Goal: Transaction & Acquisition: Purchase product/service

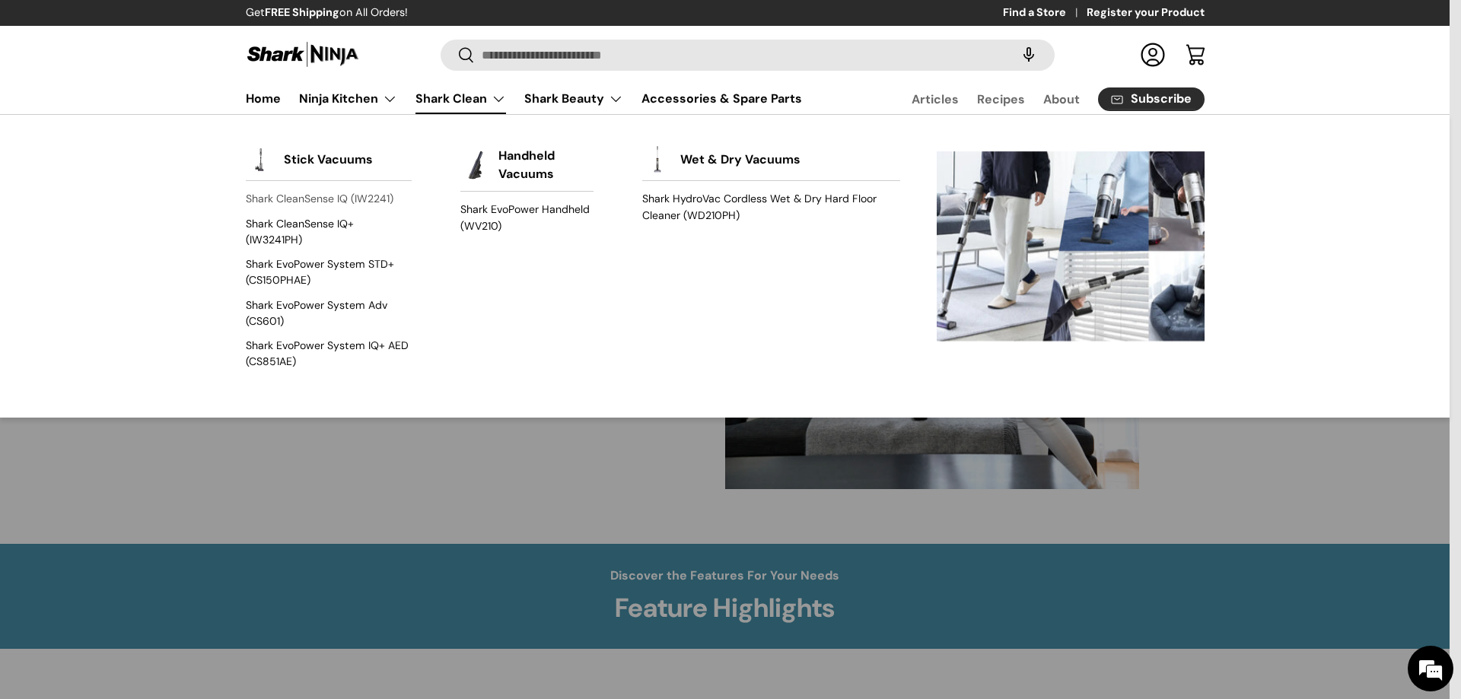
click at [346, 199] on link "Shark CleanSense IQ (IW2241)" at bounding box center [329, 199] width 166 height 24
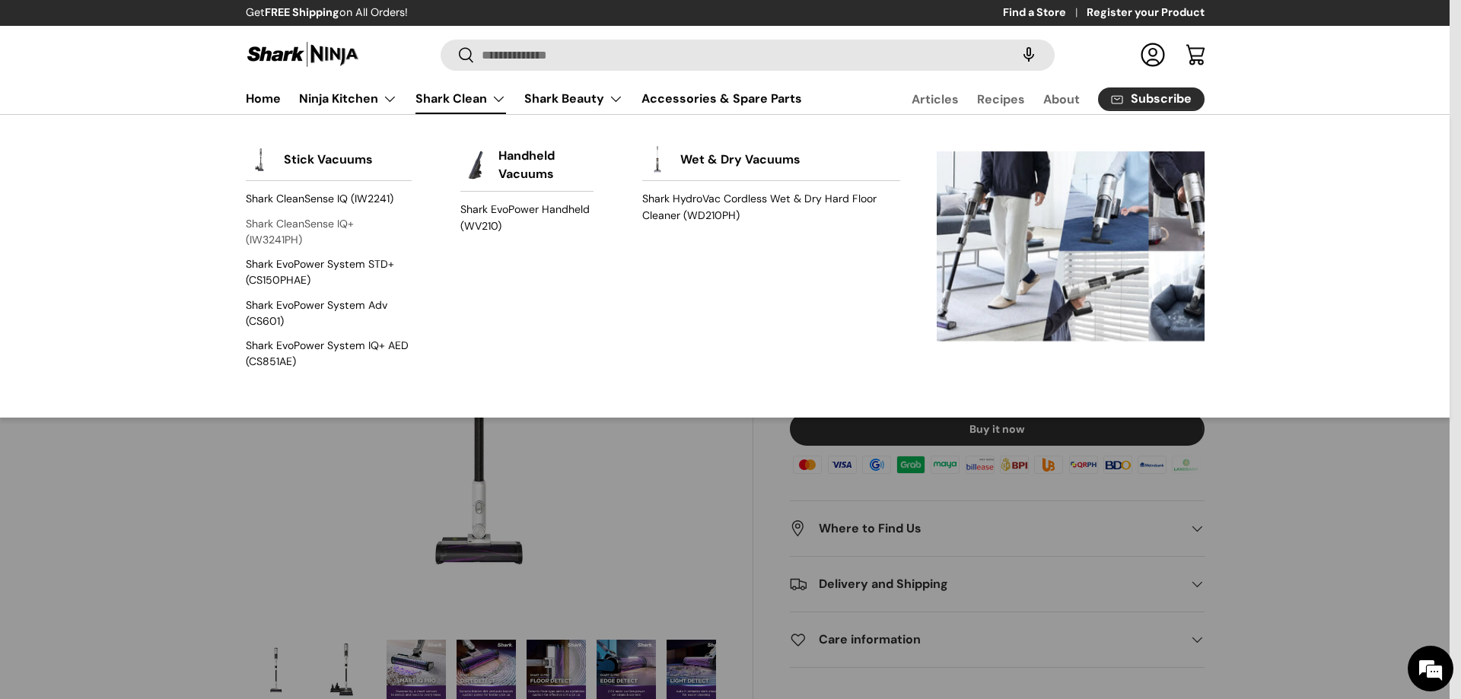
click at [310, 229] on link "Shark CleanSense IQ+ (IW3241PH)" at bounding box center [329, 232] width 166 height 40
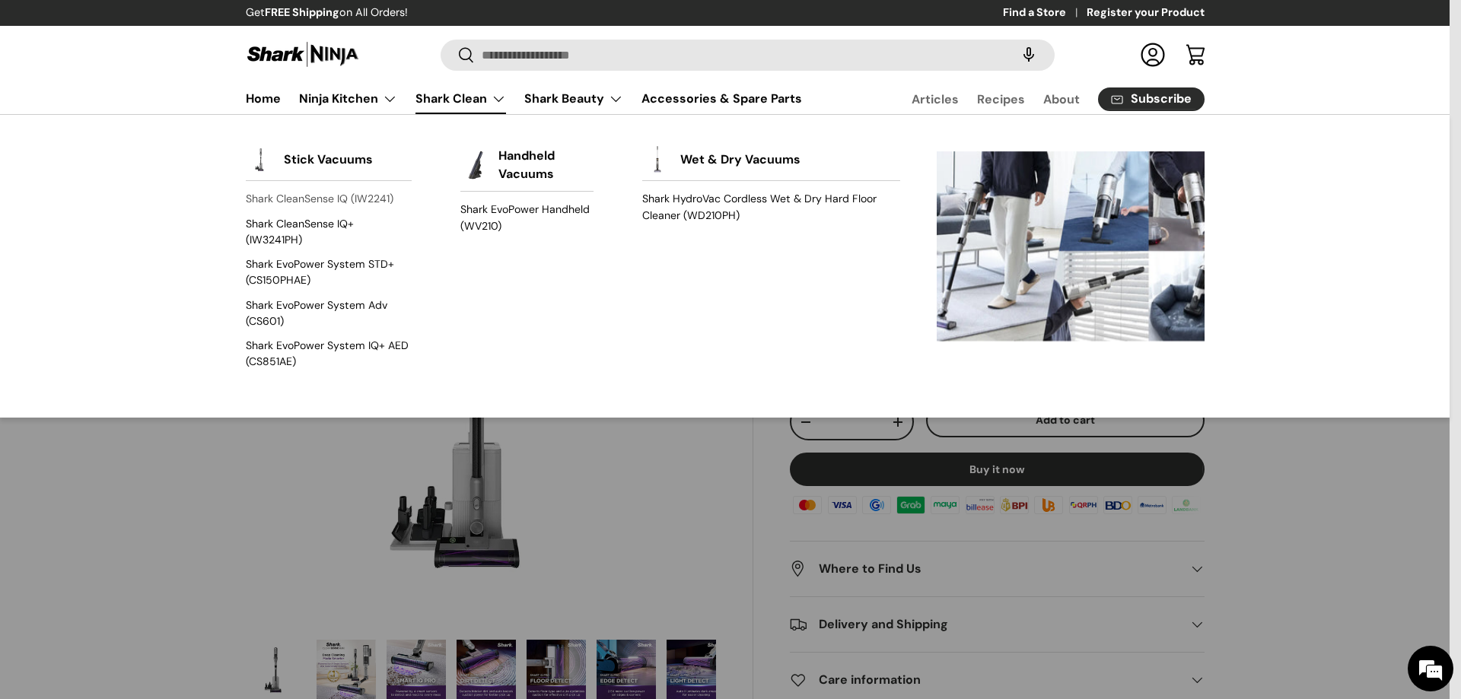
click at [338, 197] on link "Shark CleanSense IQ (IW2241)" at bounding box center [329, 199] width 166 height 24
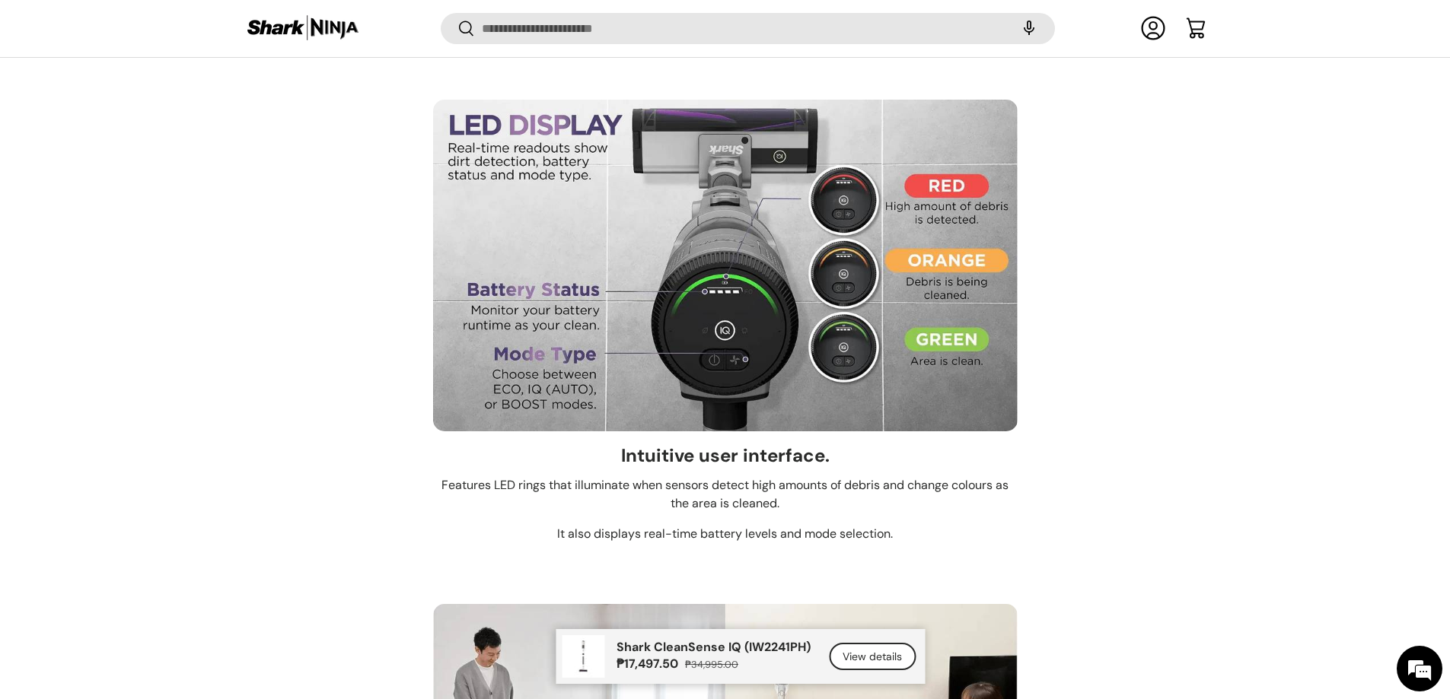
scroll to position [7545, 0]
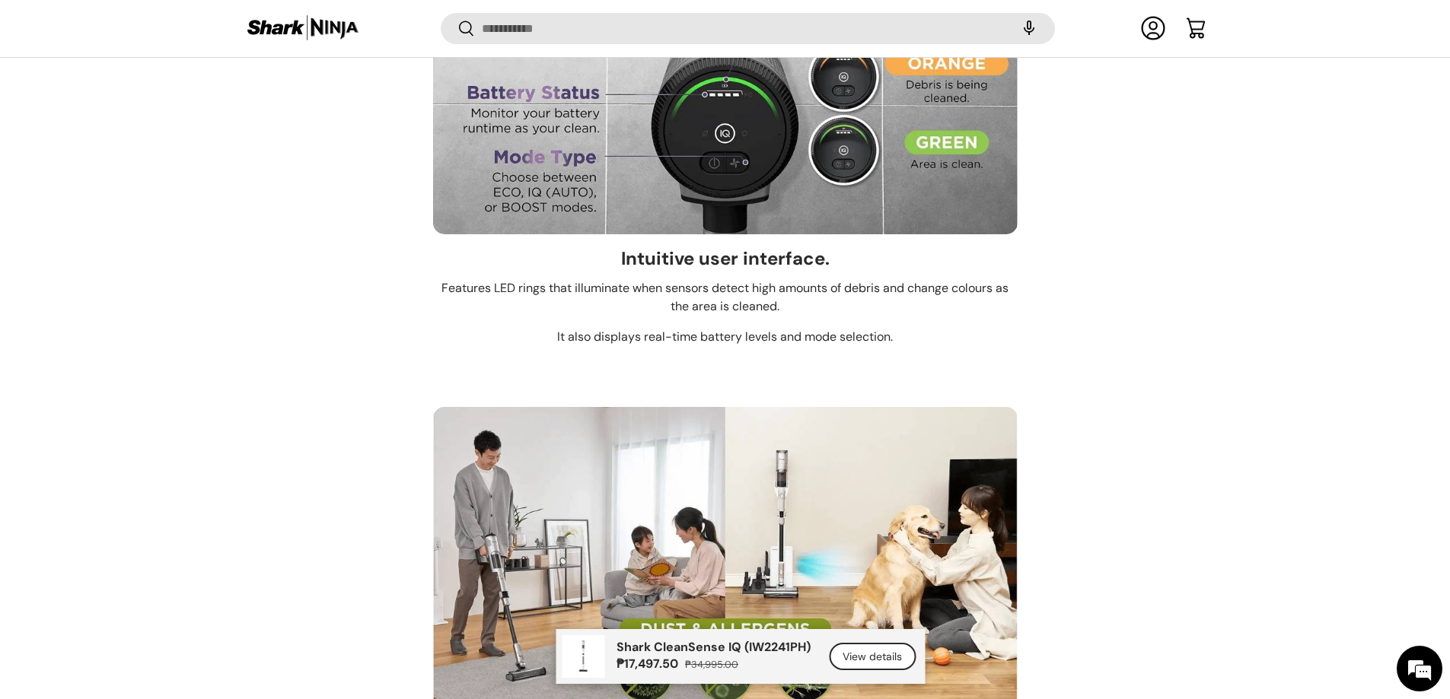
click at [897, 652] on link "View details" at bounding box center [872, 657] width 87 height 28
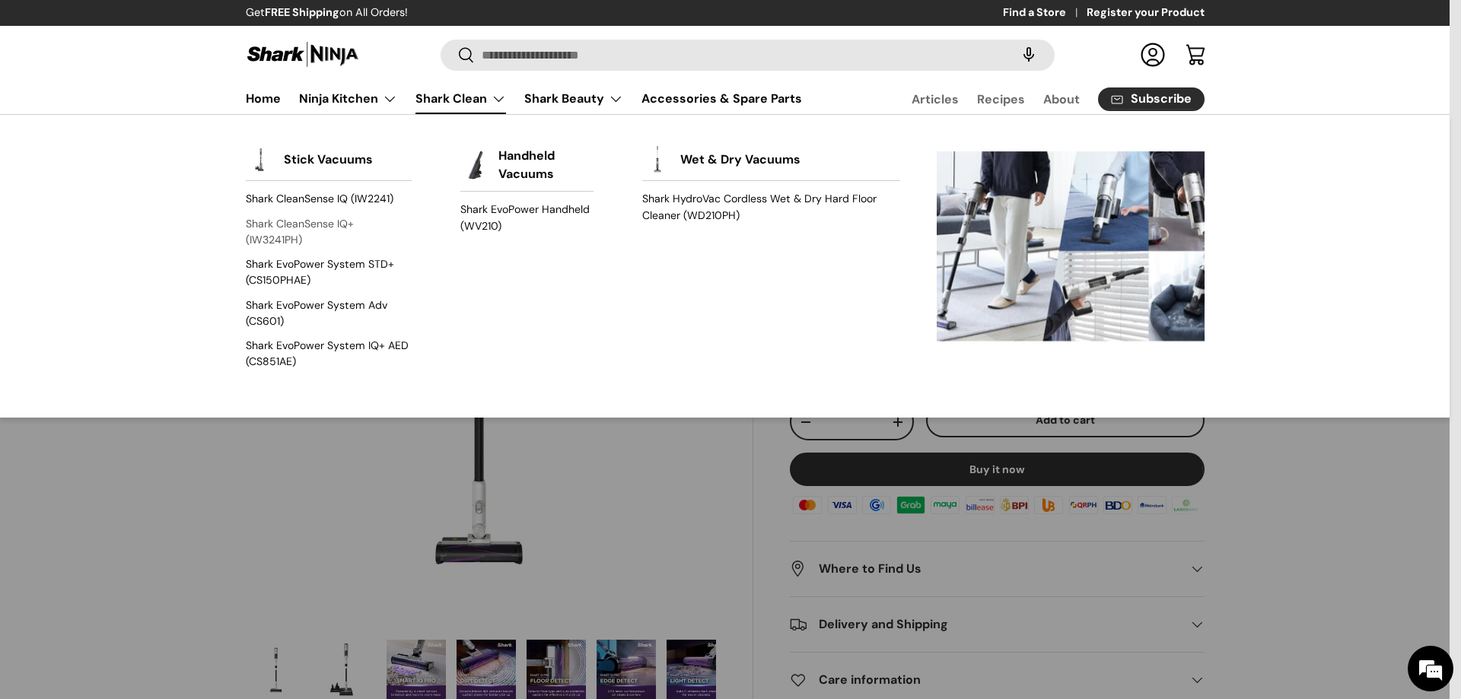
click at [311, 226] on link "Shark CleanSense IQ+ (IW3241PH)" at bounding box center [329, 232] width 166 height 40
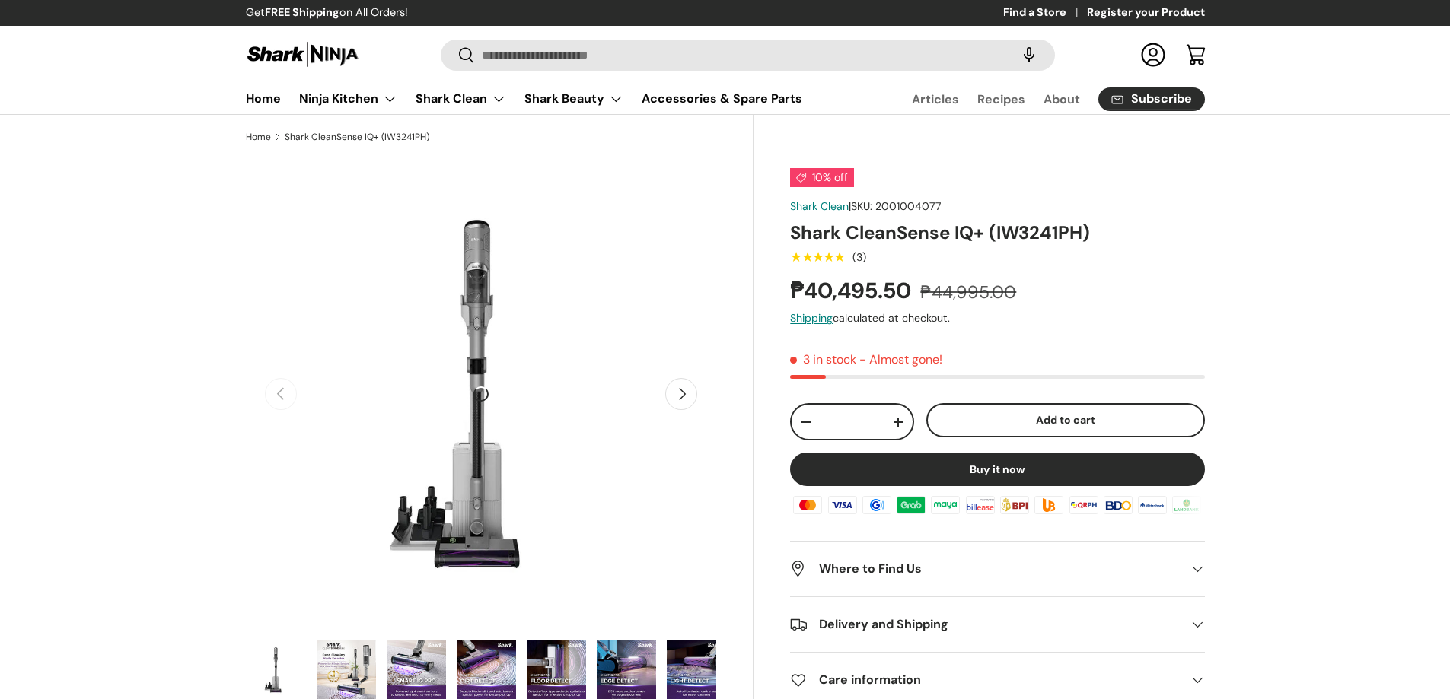
drag, startPoint x: 0, startPoint y: 0, endPoint x: 1338, endPoint y: 307, distance: 1372.8
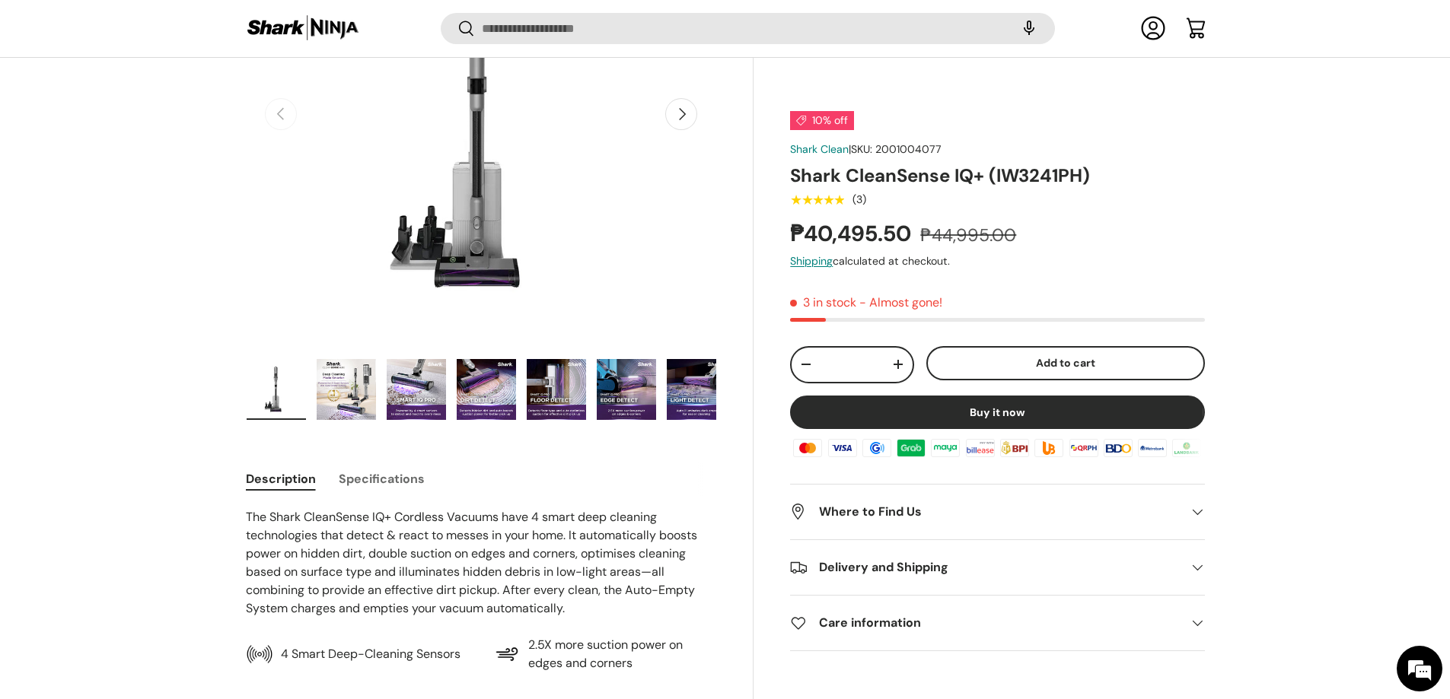
scroll to position [301, 0]
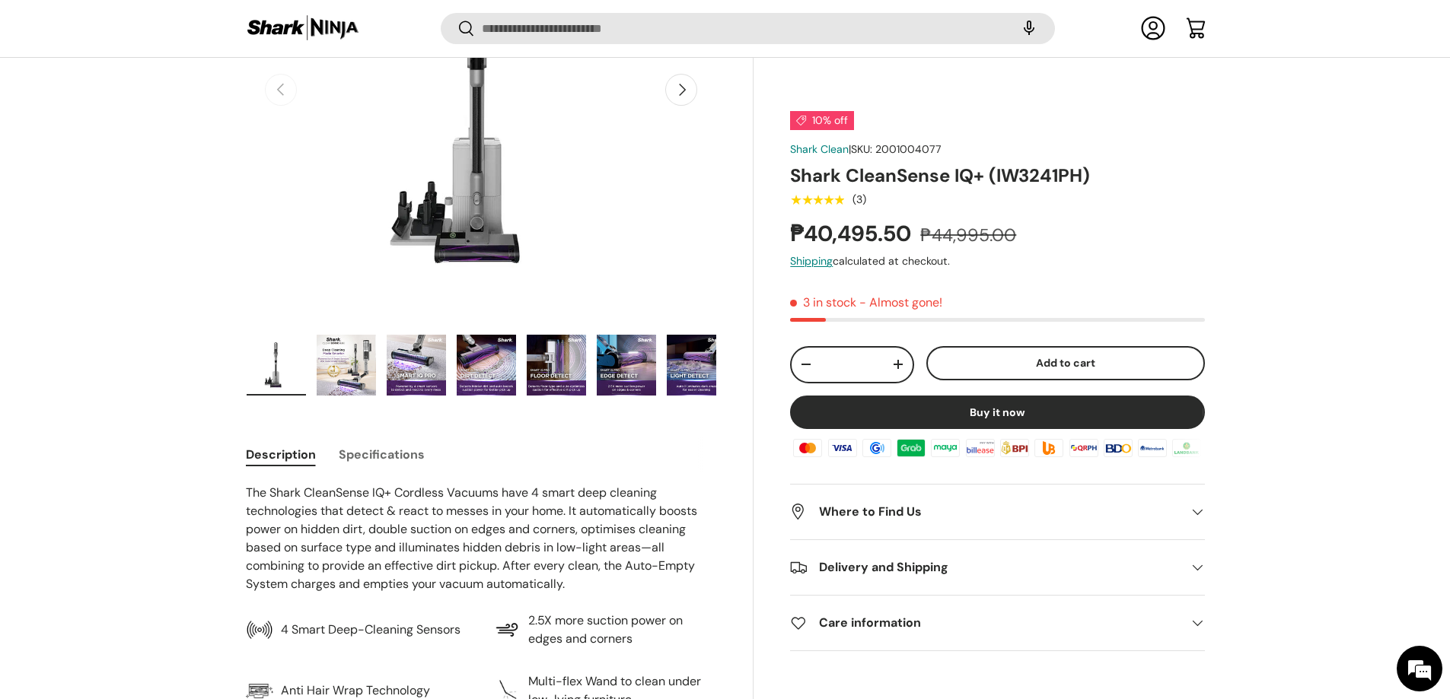
click at [362, 459] on button "Specifications" at bounding box center [382, 455] width 86 height 34
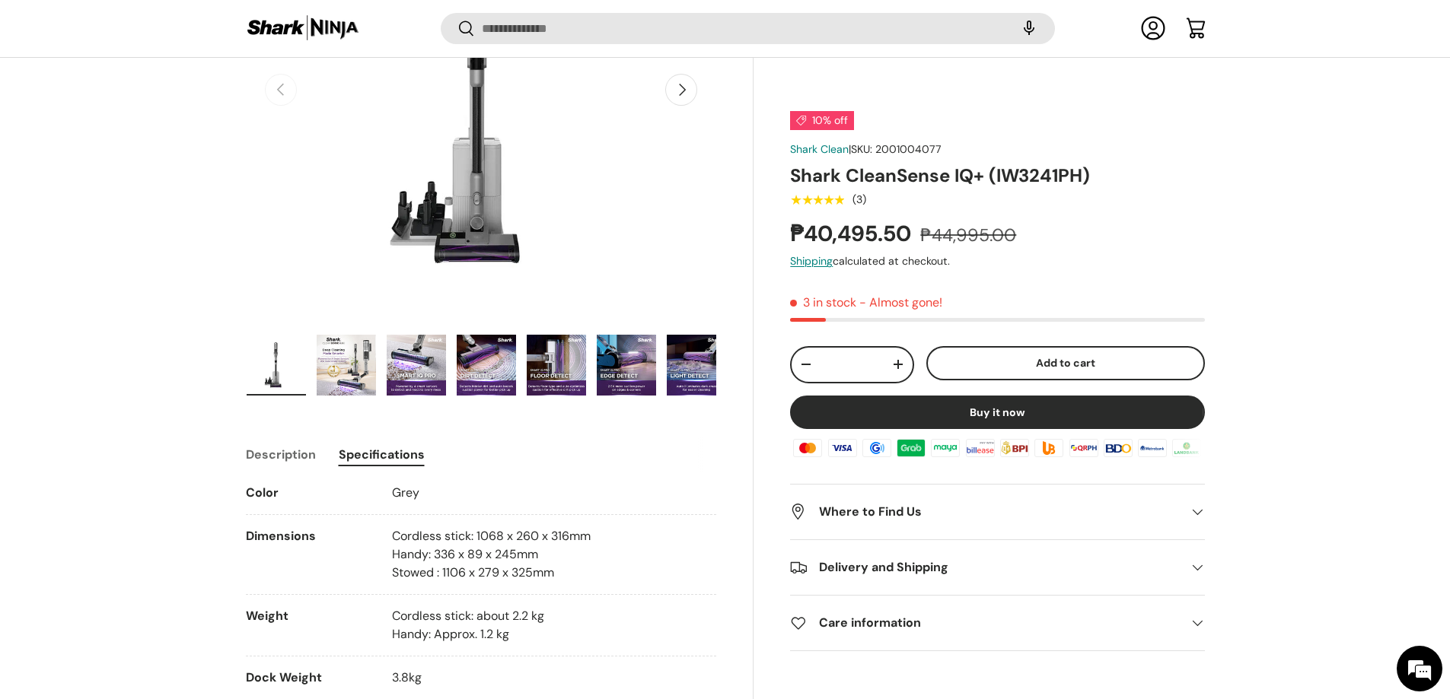
scroll to position [377, 0]
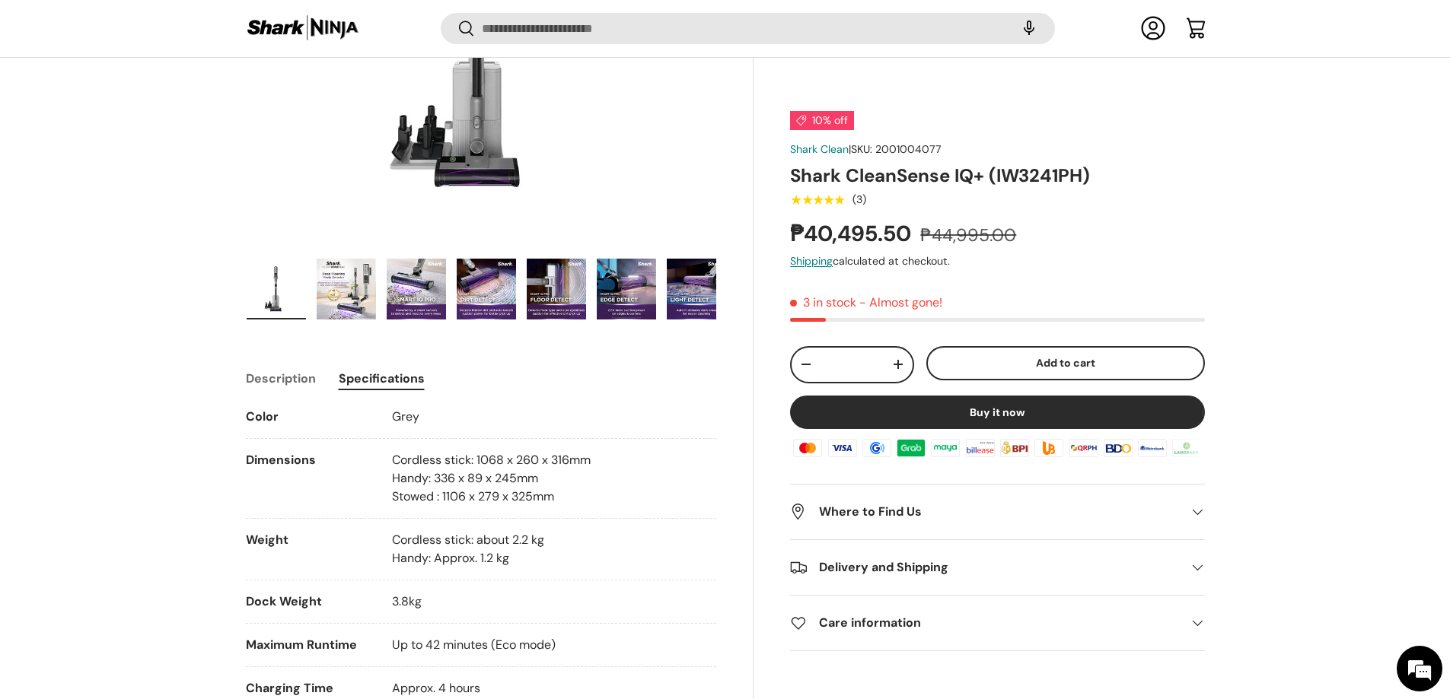
click at [288, 375] on button "Description" at bounding box center [281, 379] width 70 height 34
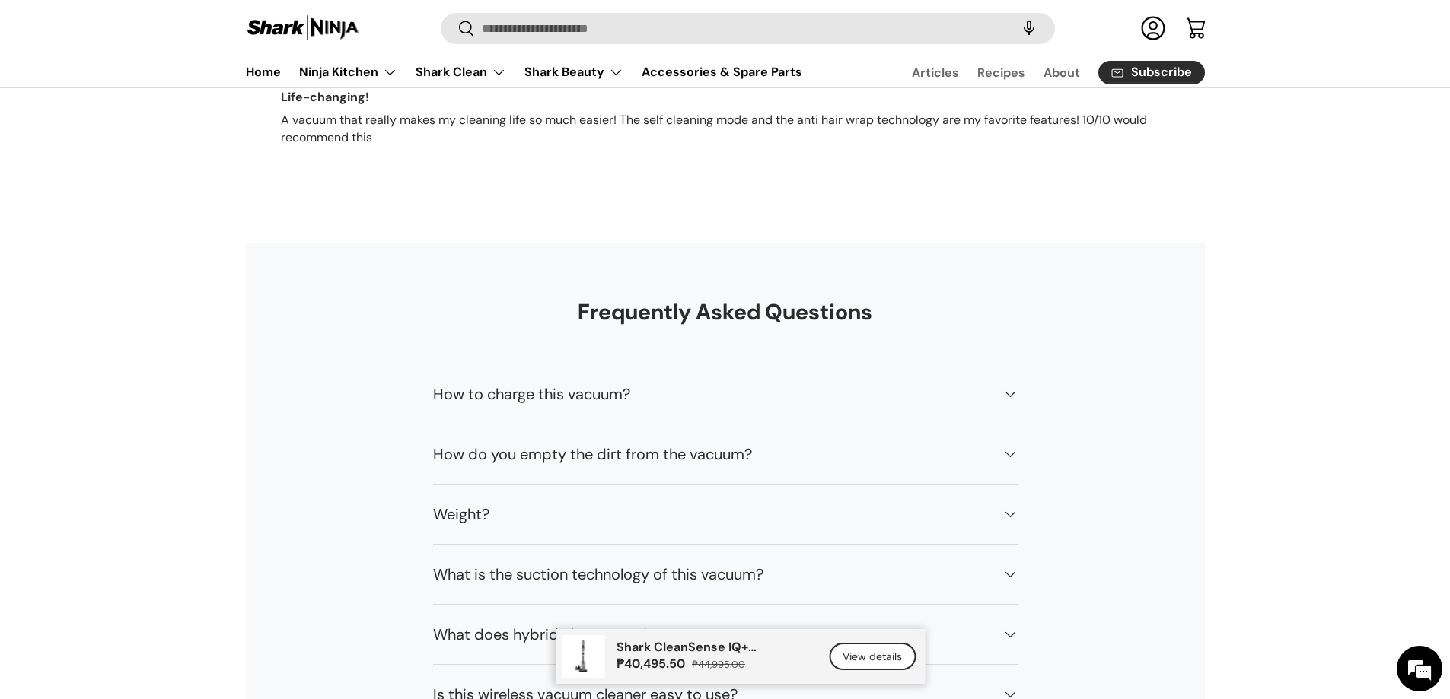
scroll to position [12406, 0]
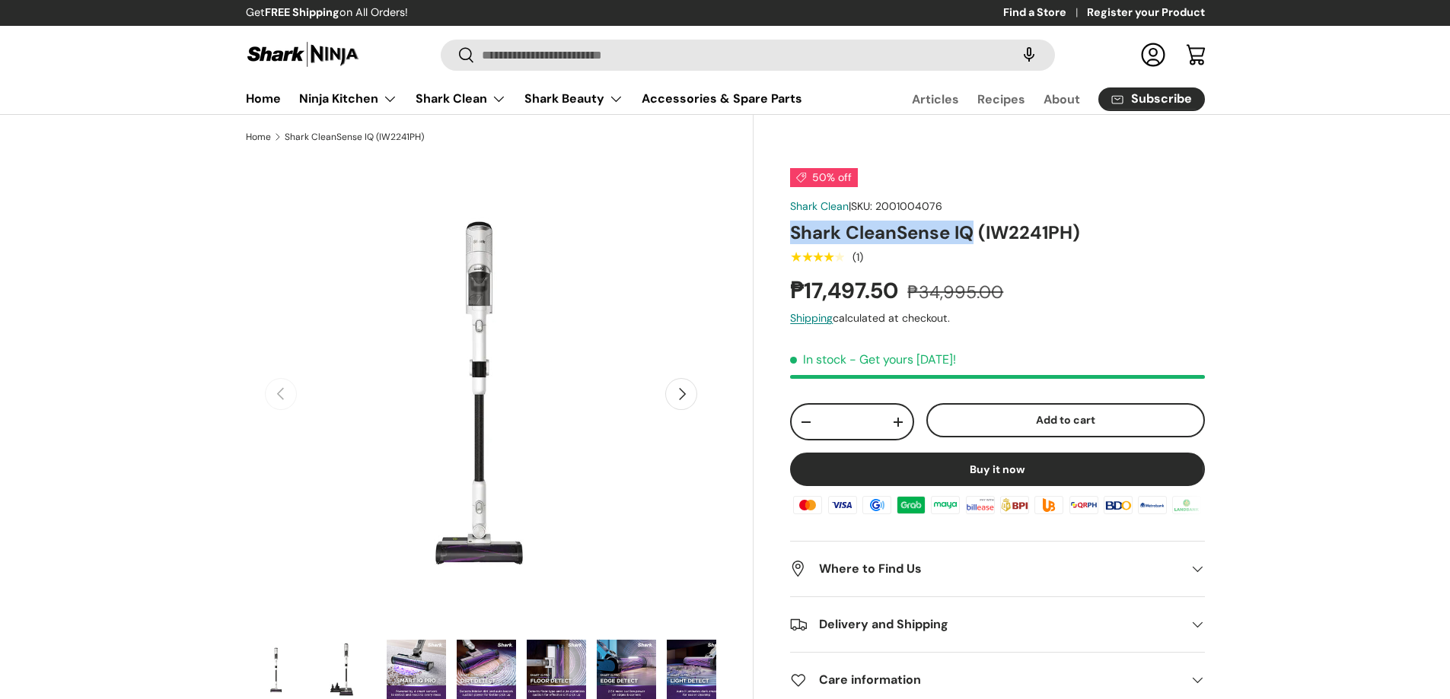
drag, startPoint x: 897, startPoint y: 228, endPoint x: 973, endPoint y: 235, distance: 76.5
click at [973, 235] on div "50% off Shark Clean | SKU: 2001004076 Shark CleanSense IQ (IW2241PH) ★★★★★ (1) …" at bounding box center [978, 610] width 451 height 903
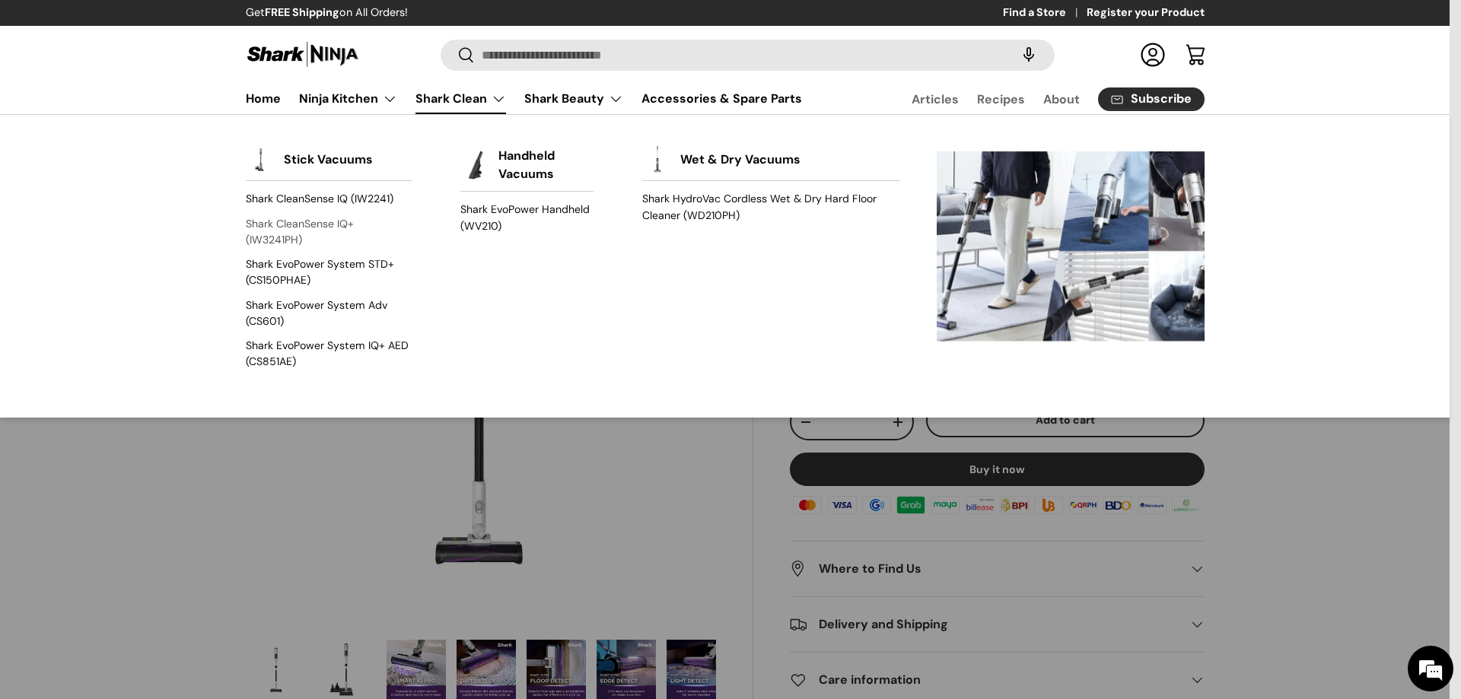
click at [332, 229] on link "Shark CleanSense IQ+ (IW3241PH)" at bounding box center [329, 232] width 166 height 40
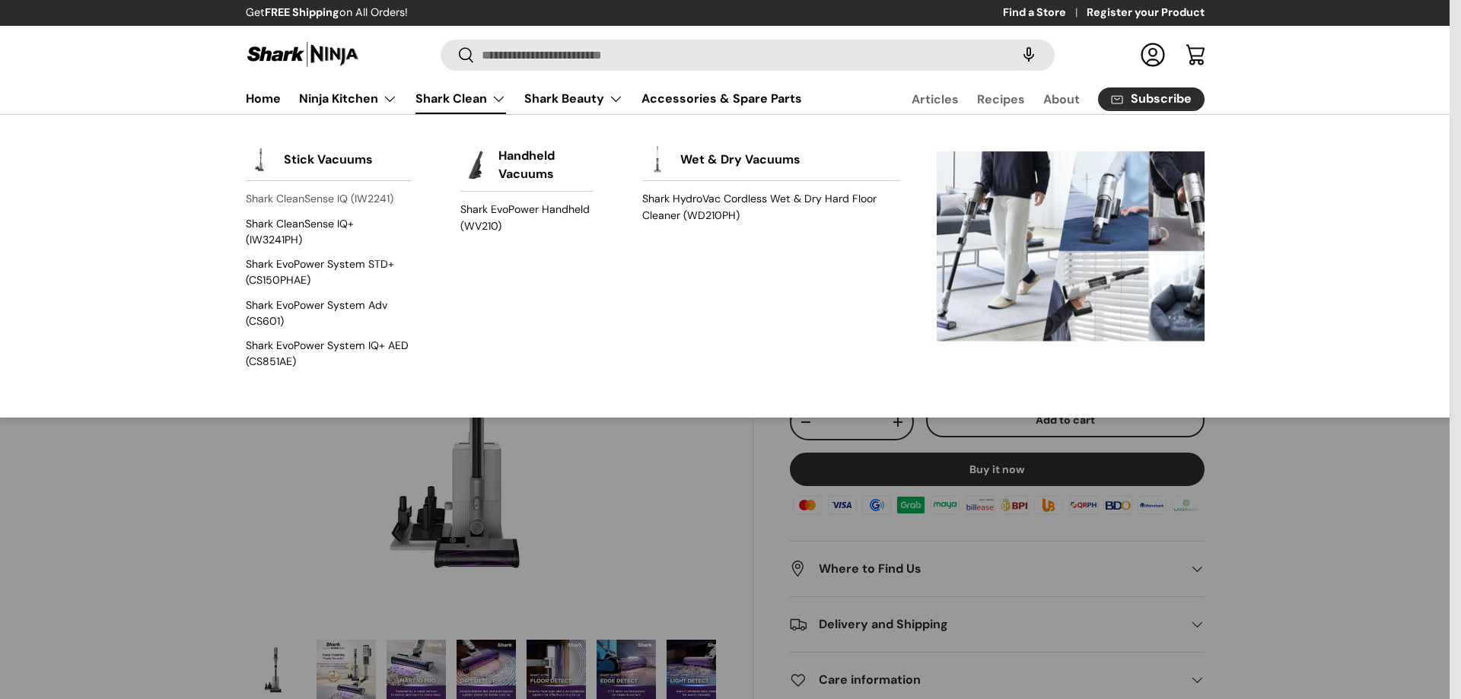
click at [349, 194] on link "Shark CleanSense IQ (IW2241)" at bounding box center [329, 199] width 166 height 24
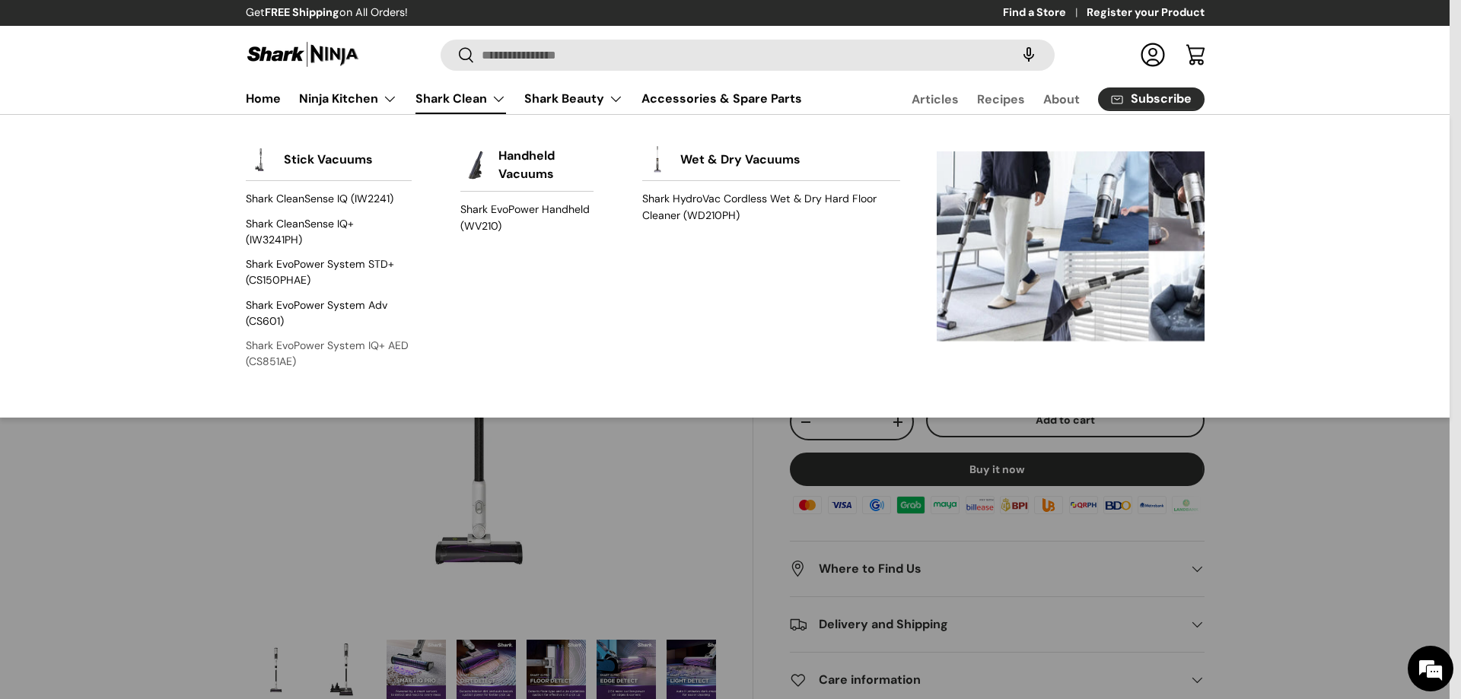
click at [285, 354] on link "Shark EvoPower System IQ+ AED (CS851AE)" at bounding box center [329, 354] width 166 height 40
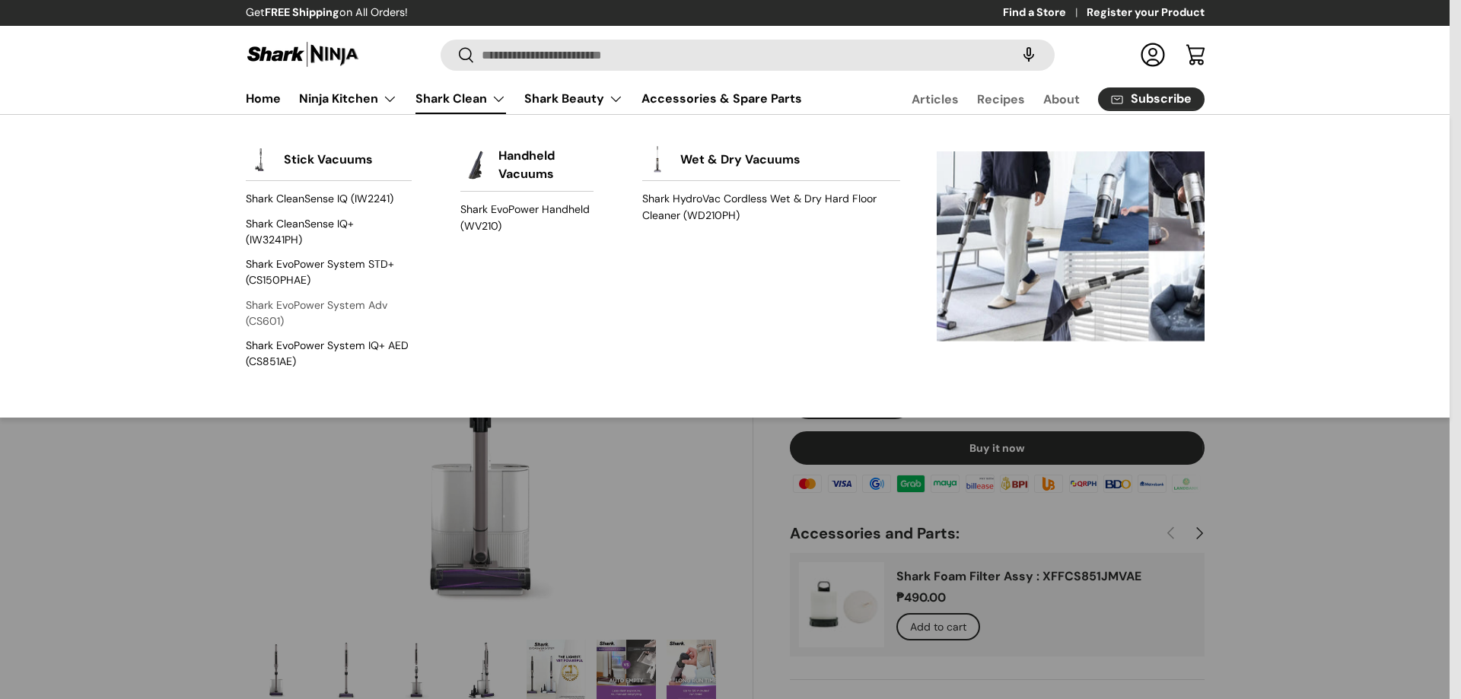
click at [330, 303] on link "Shark EvoPower System Adv (CS601)" at bounding box center [329, 313] width 166 height 40
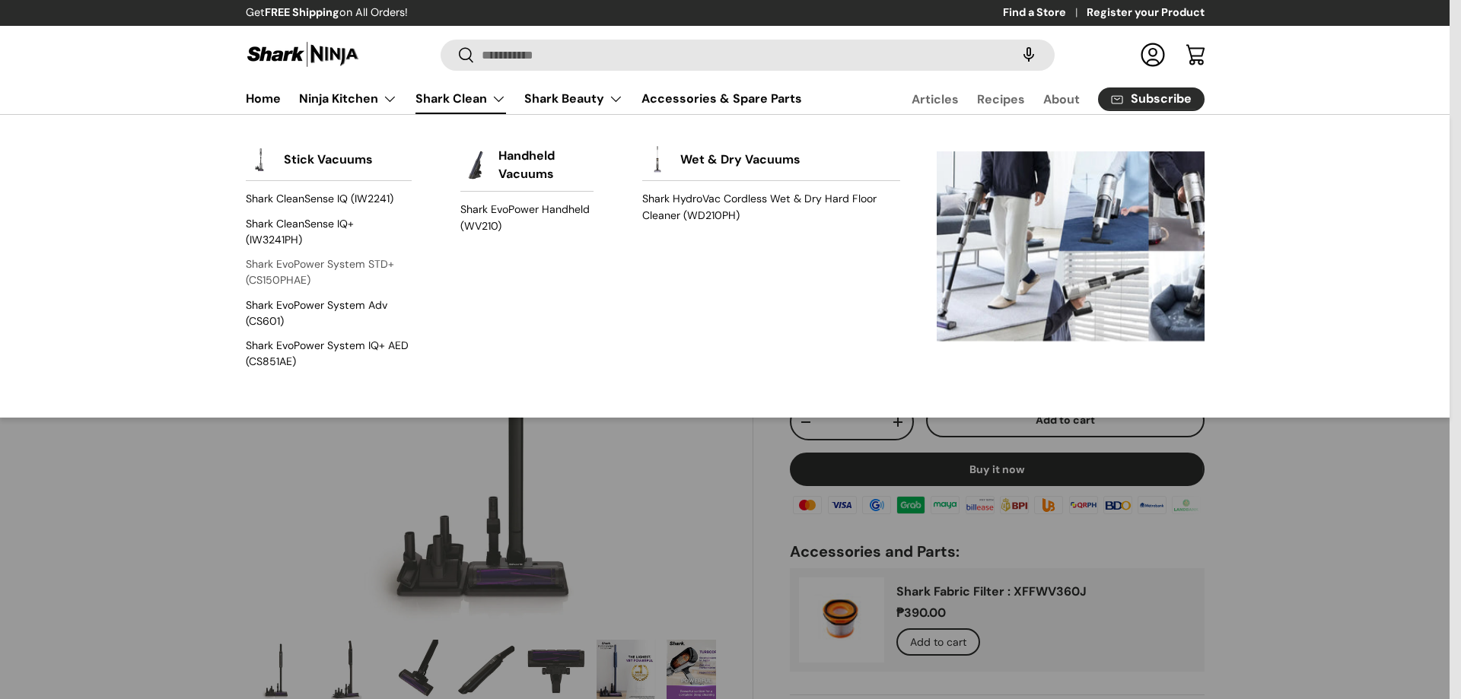
click at [334, 262] on link "Shark EvoPower System STD+ (CS150PHAE)" at bounding box center [329, 273] width 166 height 40
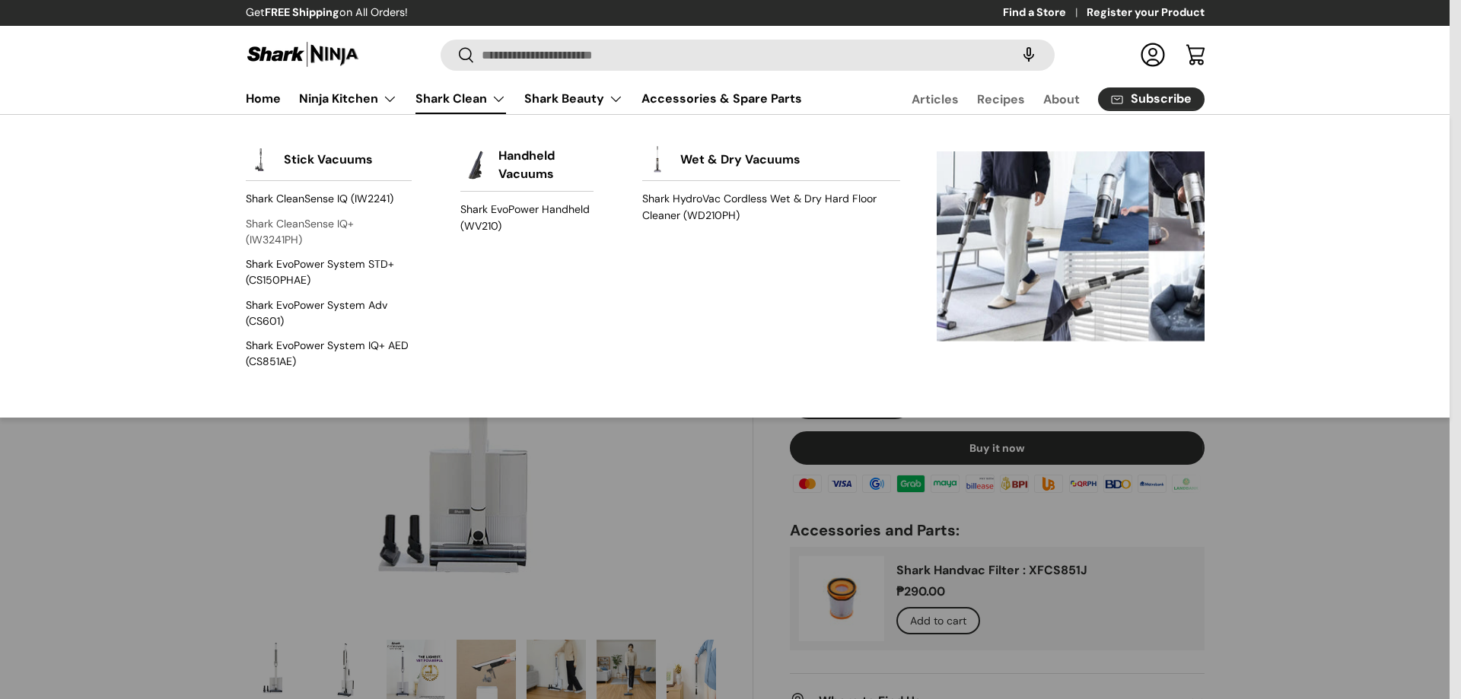
click at [340, 226] on link "Shark CleanSense IQ+ (IW3241PH)" at bounding box center [329, 232] width 166 height 40
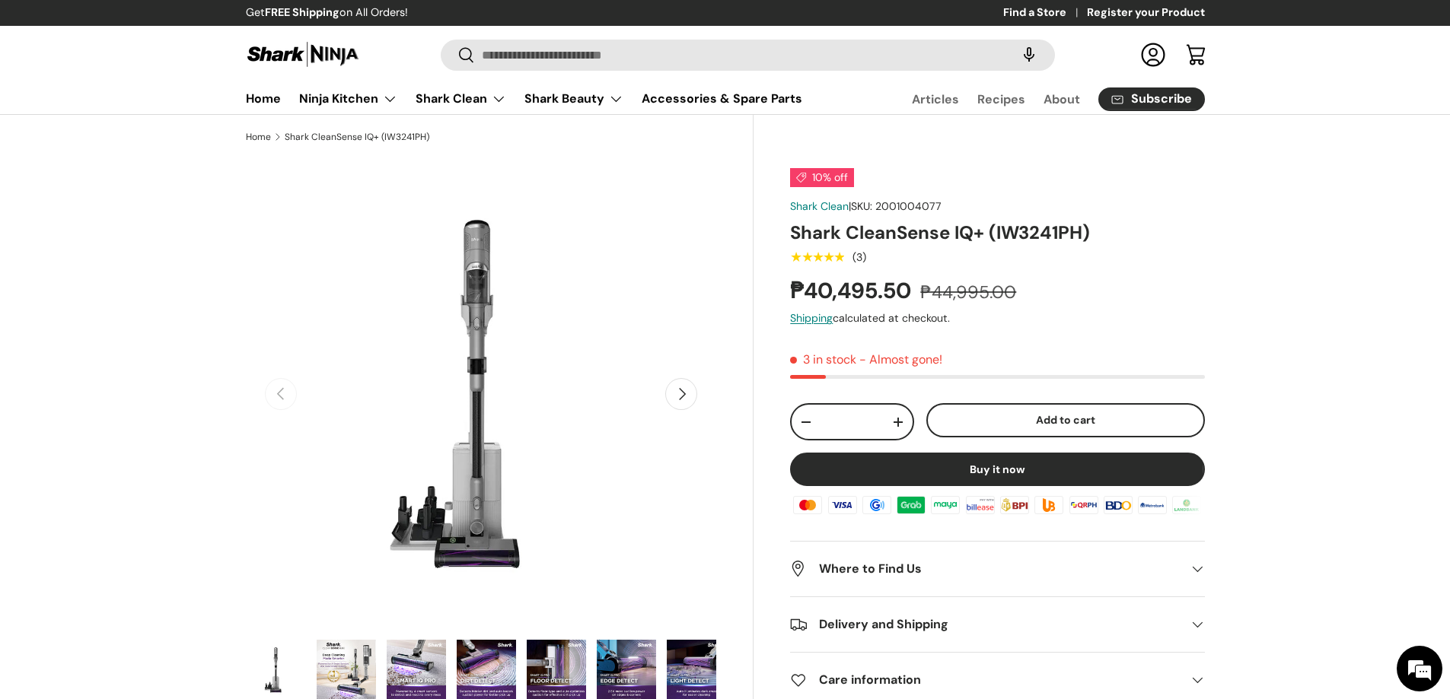
click at [677, 403] on button "Next" at bounding box center [681, 394] width 32 height 32
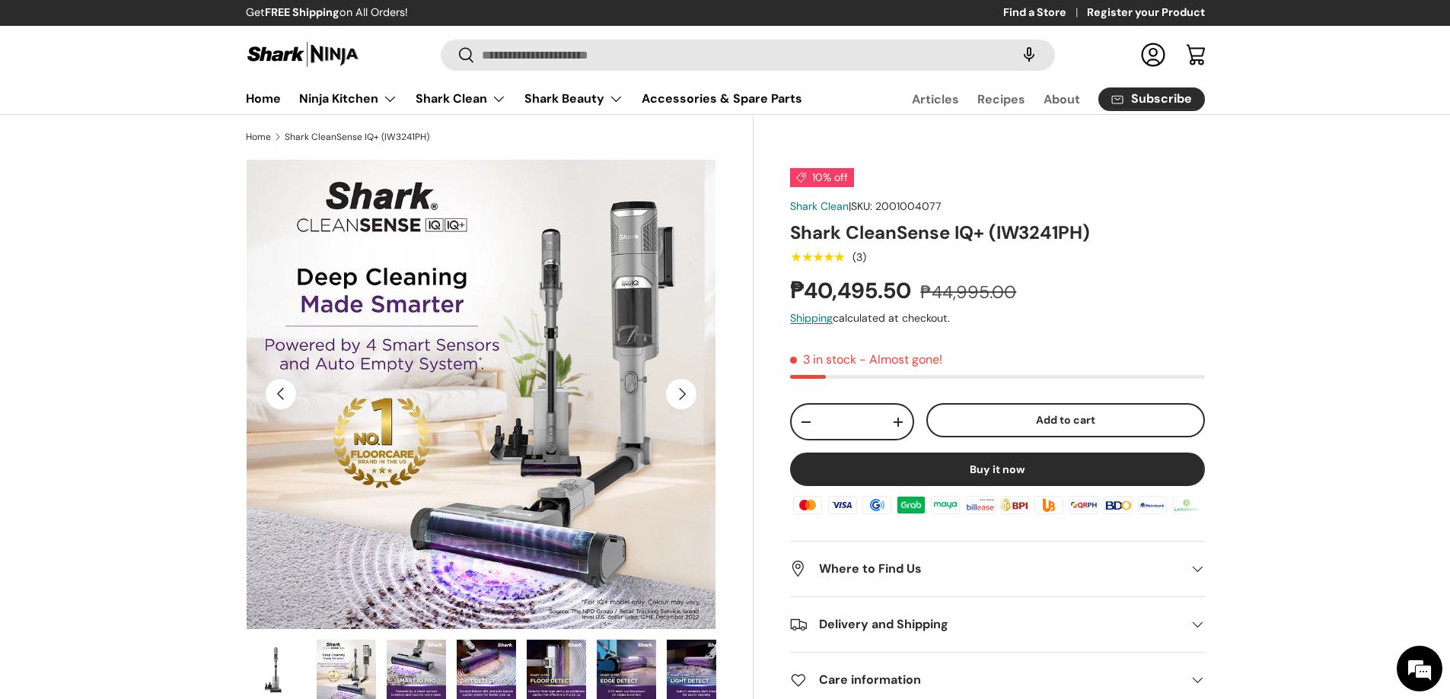
click at [677, 403] on button "Next" at bounding box center [681, 394] width 32 height 32
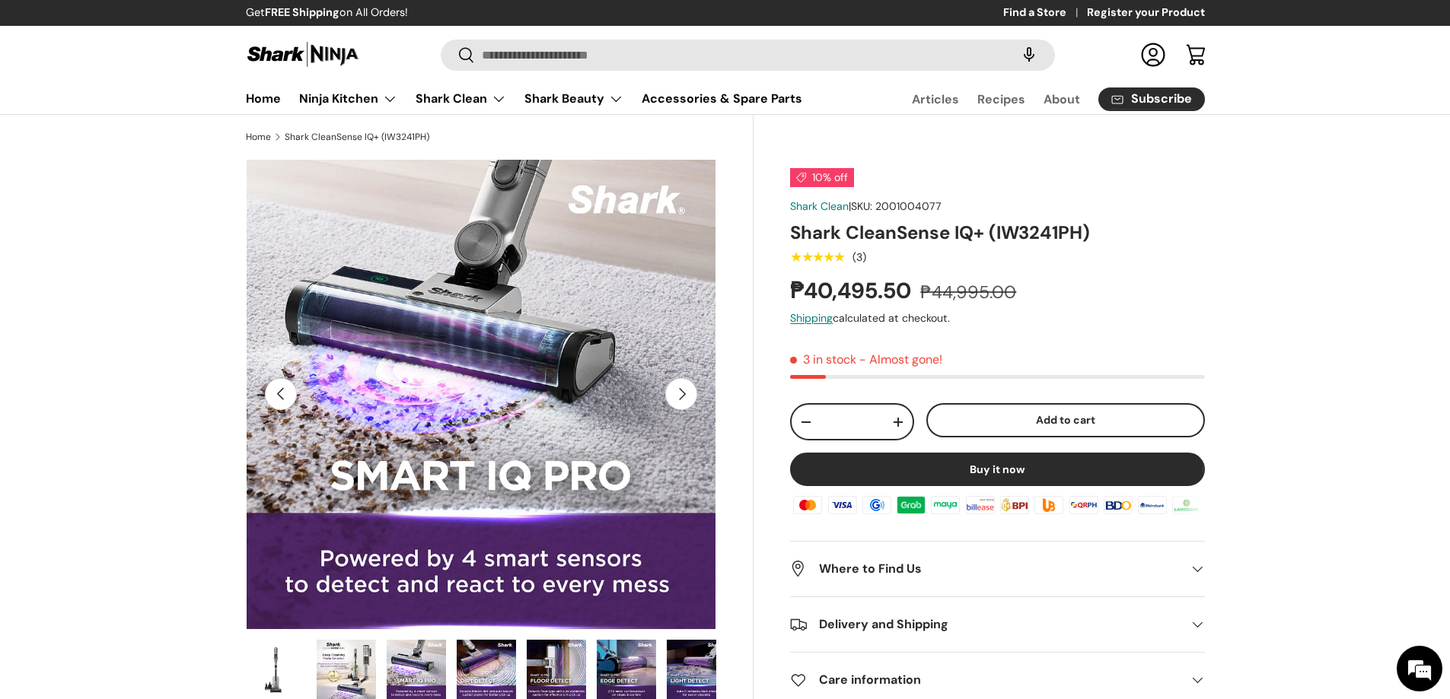
click at [677, 403] on button "Next" at bounding box center [681, 394] width 32 height 32
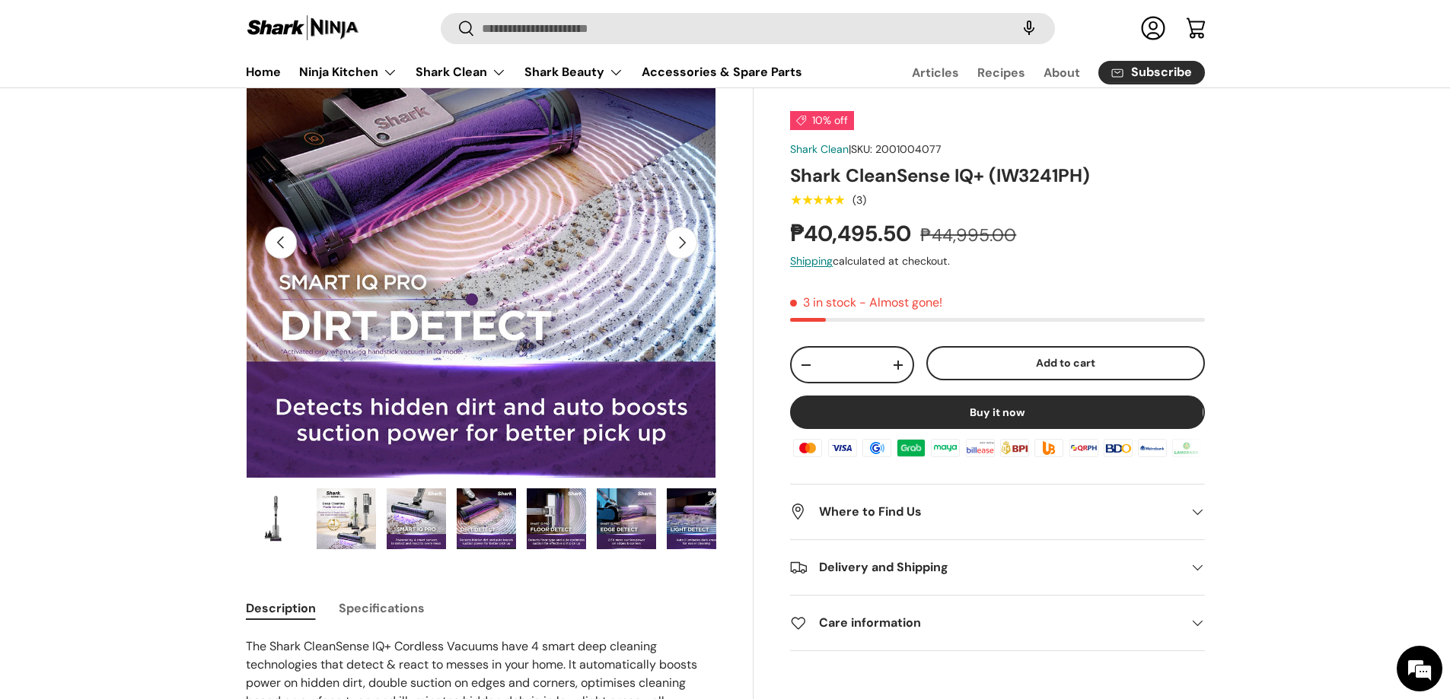
scroll to position [152, 0]
click at [1136, 572] on h2 "Delivery and Shipping" at bounding box center [985, 568] width 390 height 18
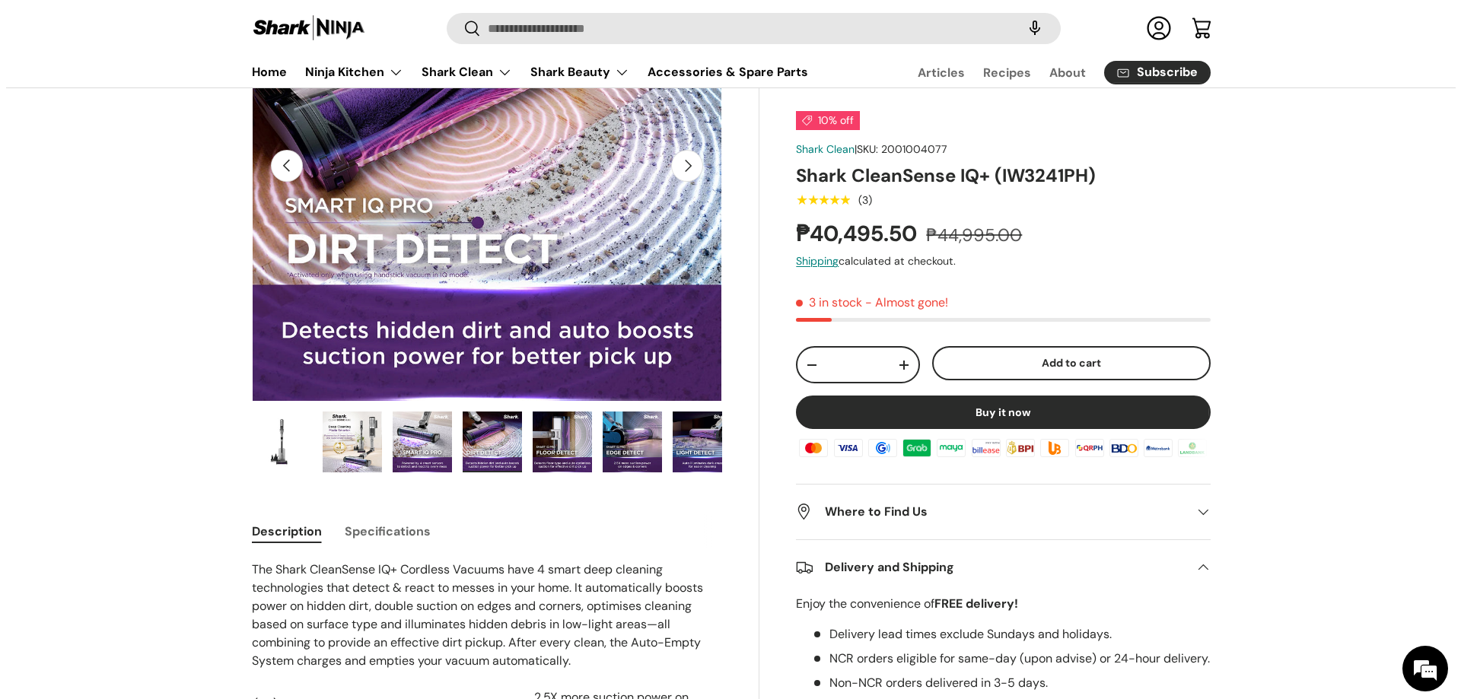
scroll to position [0, 0]
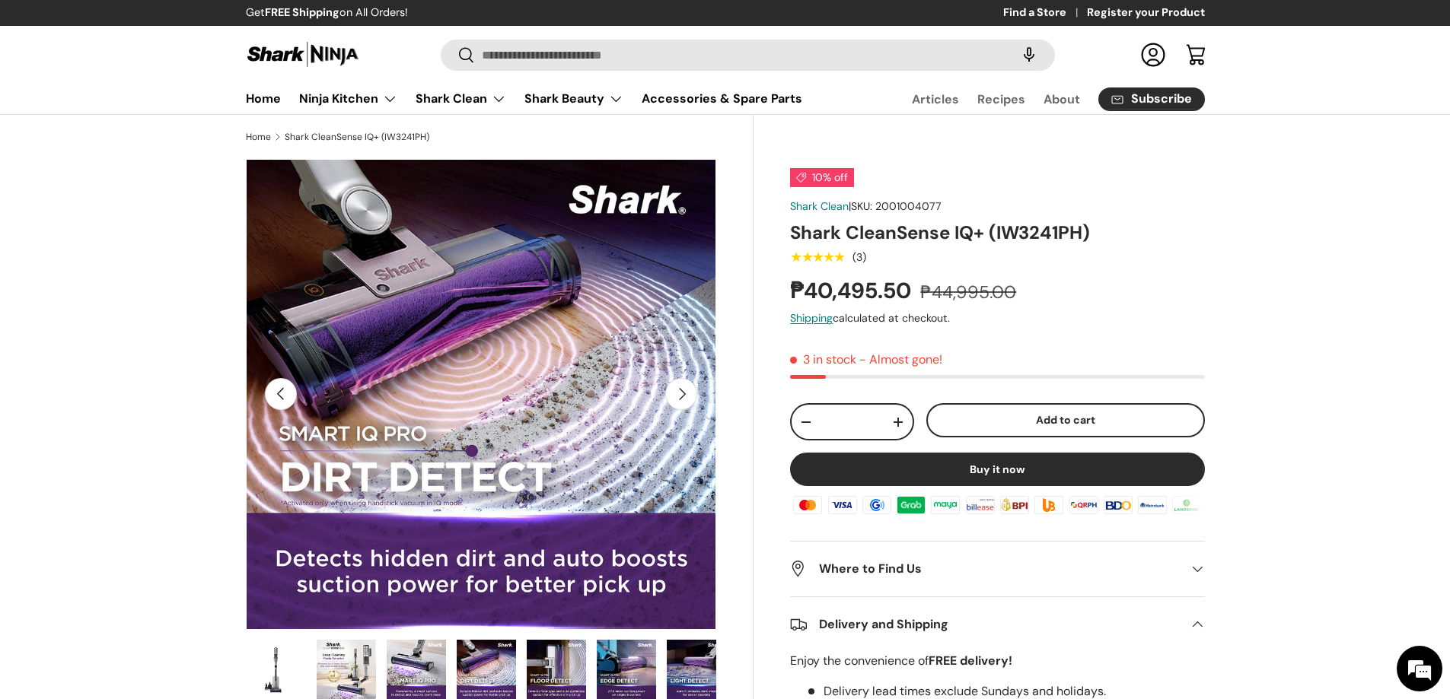
click at [1113, 422] on button "Add to cart" at bounding box center [1065, 420] width 279 height 34
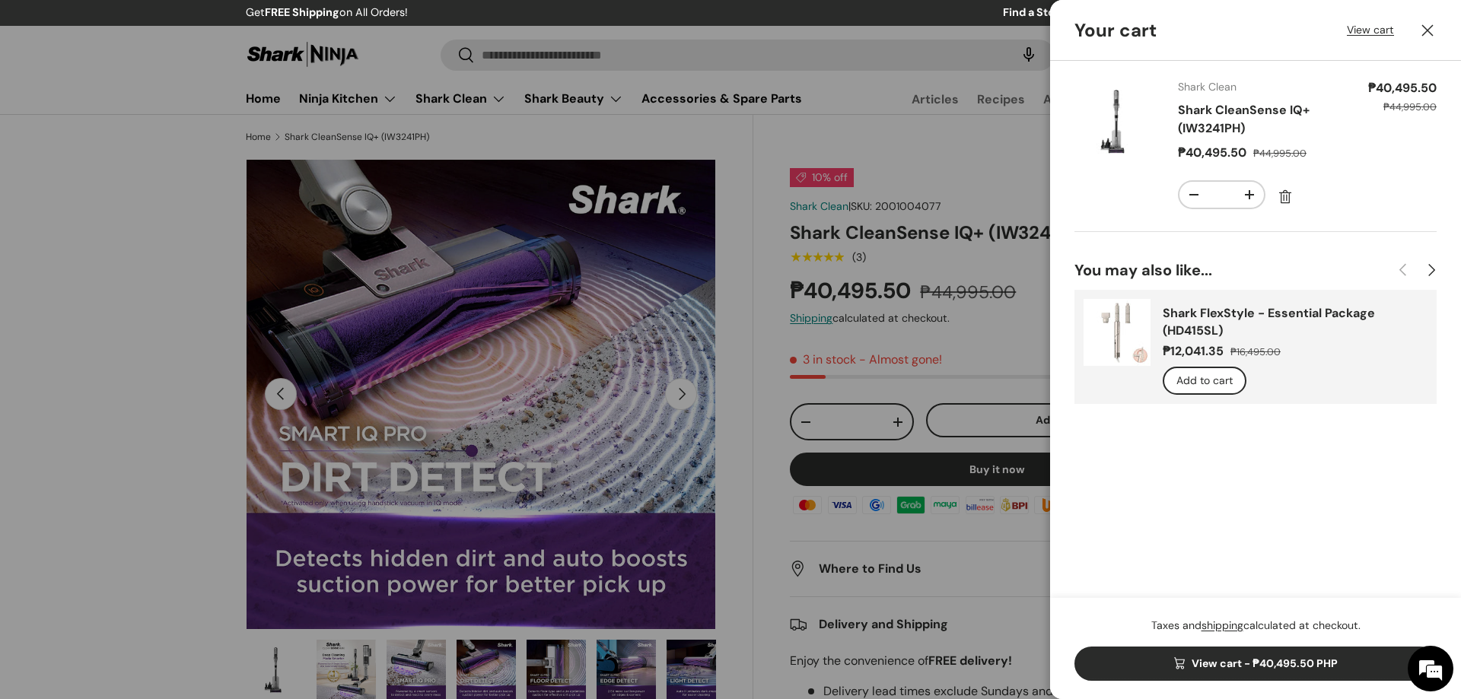
click at [1295, 662] on link "View cart - ₱40,495.50 PHP" at bounding box center [1256, 664] width 362 height 34
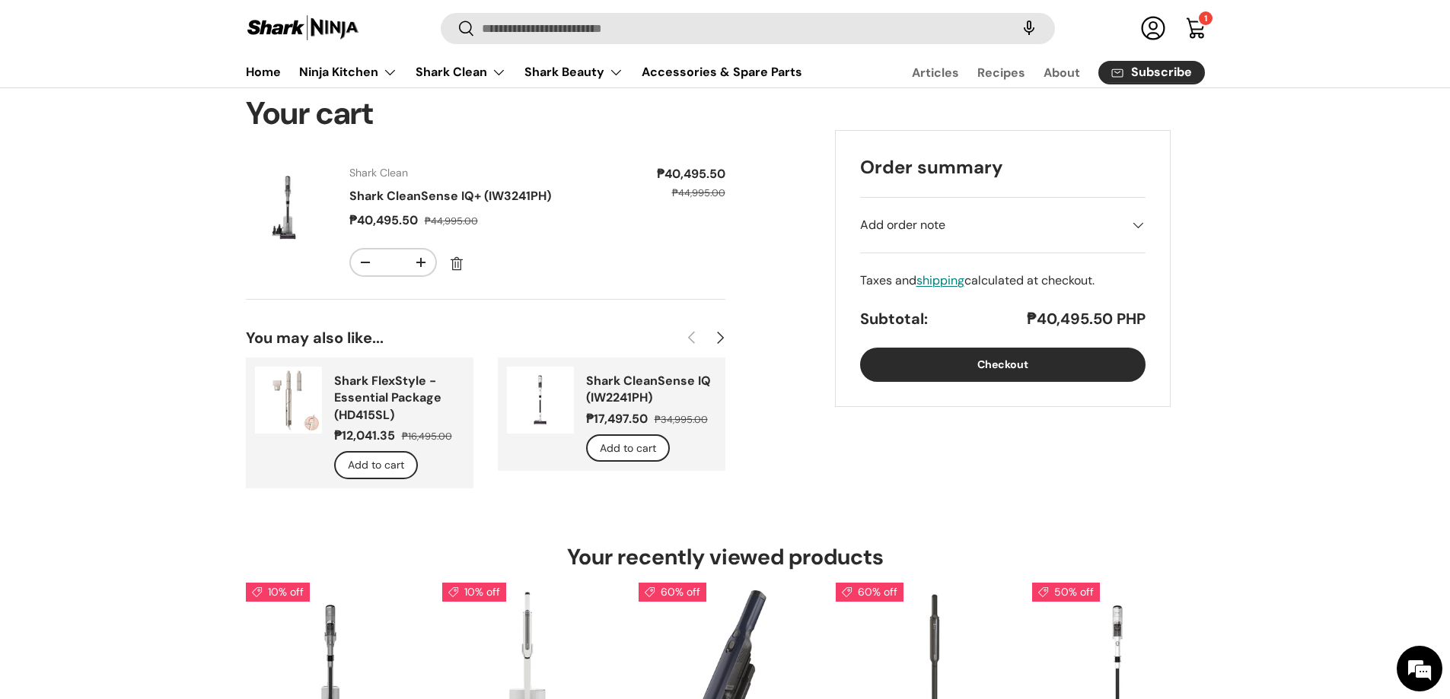
click at [1014, 365] on button "Checkout" at bounding box center [1002, 365] width 285 height 34
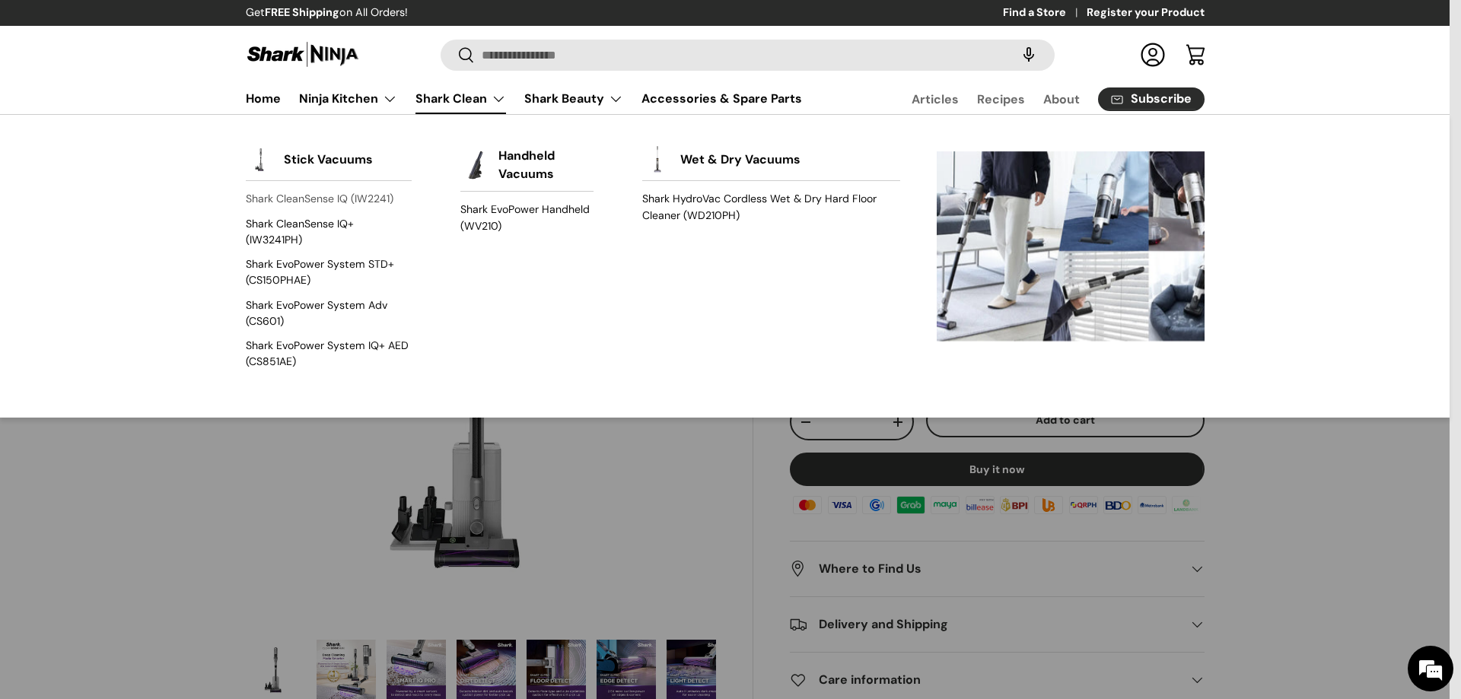
click at [334, 198] on link "Shark CleanSense IQ (IW2241)" at bounding box center [329, 199] width 166 height 24
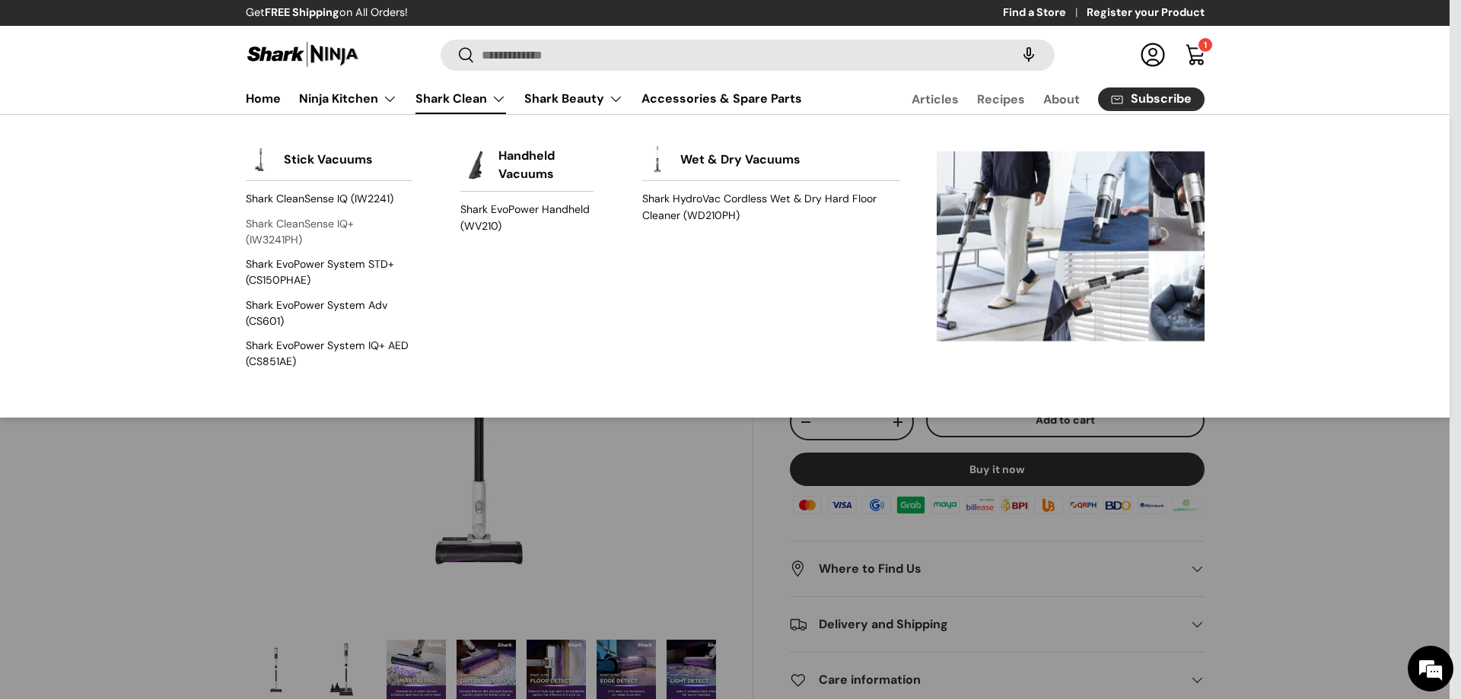
click at [332, 218] on link "Shark CleanSense IQ+ (IW3241PH)" at bounding box center [329, 232] width 166 height 40
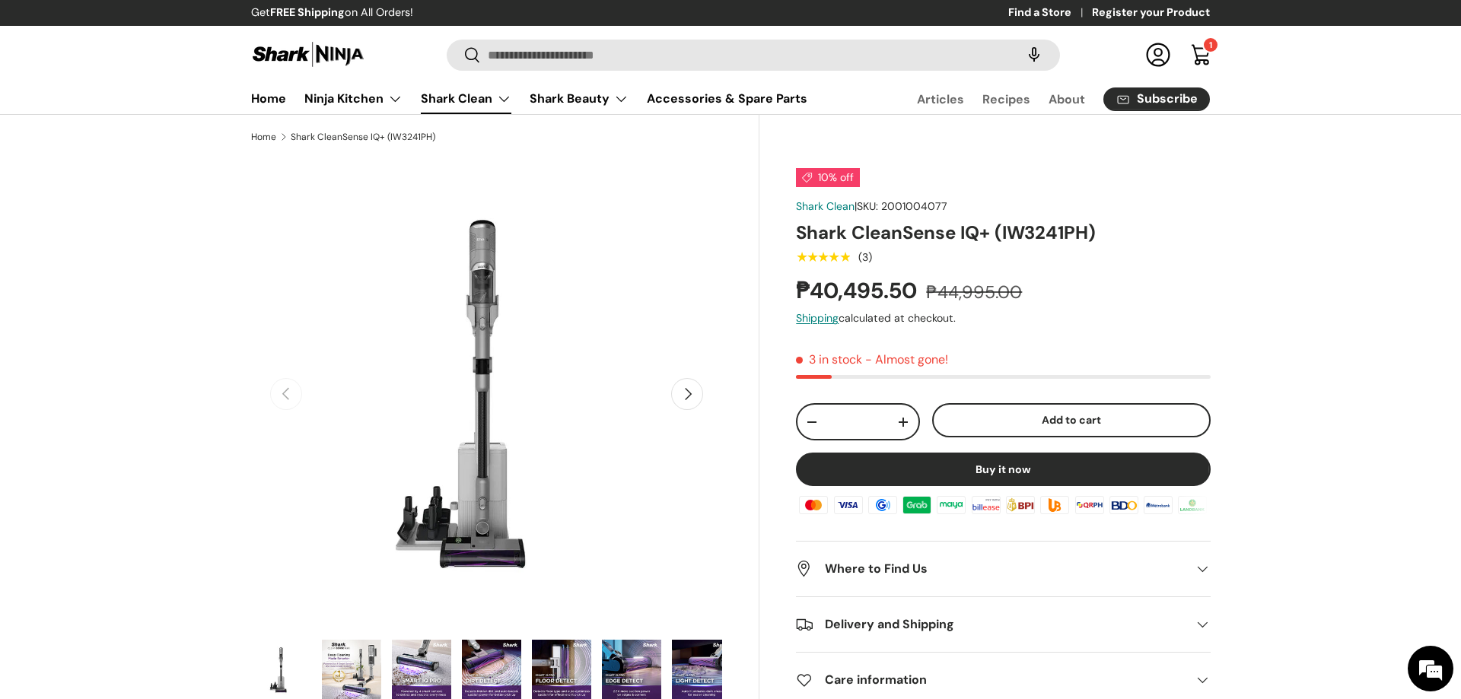
click at [469, 107] on link "Shark Clean" at bounding box center [466, 99] width 91 height 30
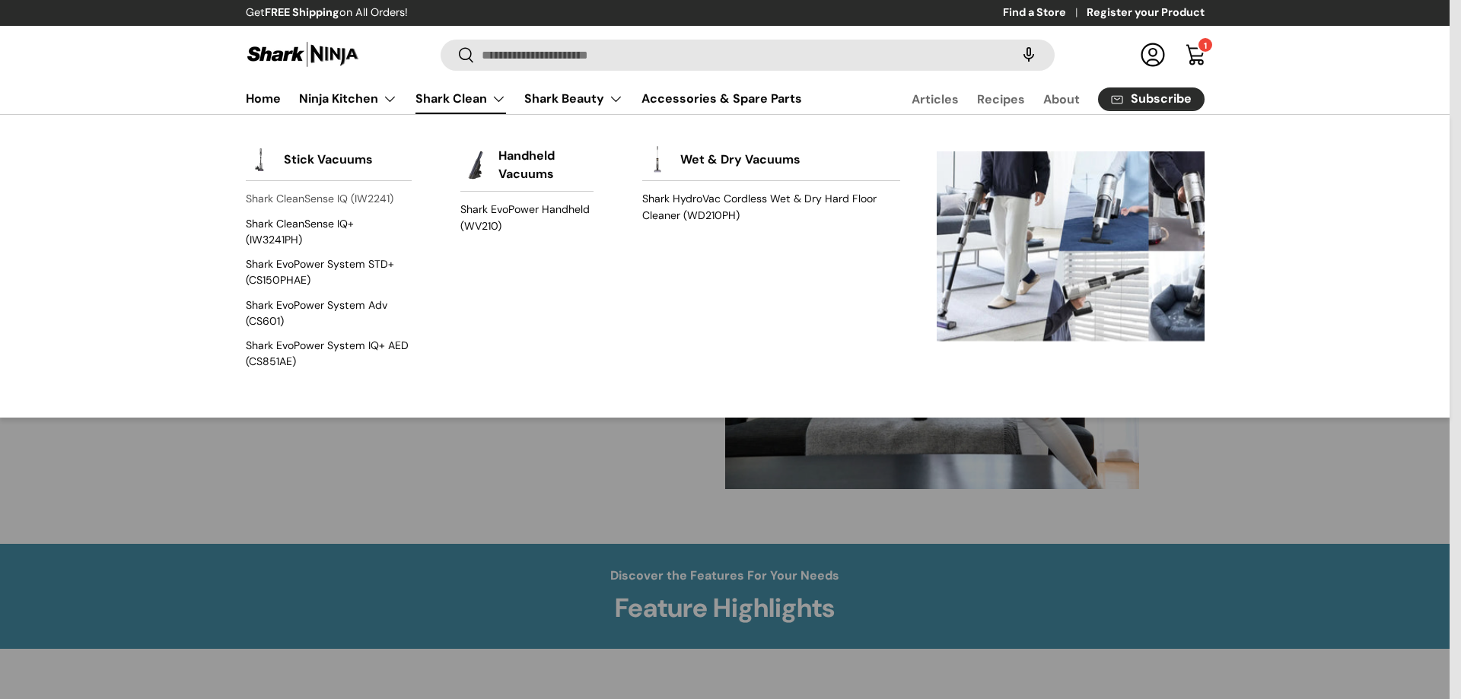
click at [342, 194] on link "Shark CleanSense IQ (IW2241)" at bounding box center [329, 199] width 166 height 24
